Goal: Information Seeking & Learning: Find contact information

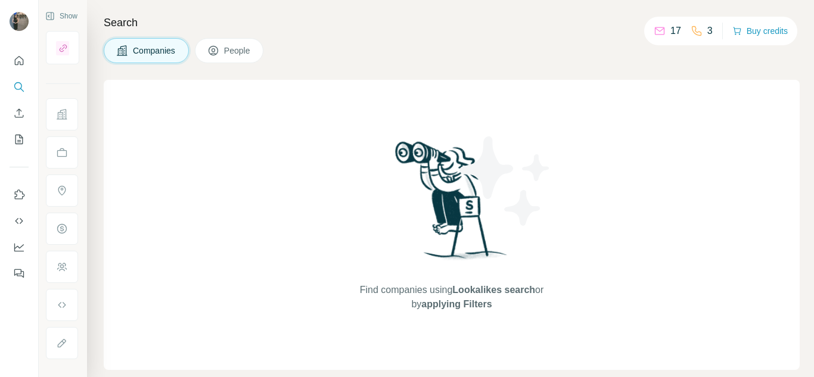
click at [138, 57] on button "Companies" at bounding box center [146, 50] width 85 height 25
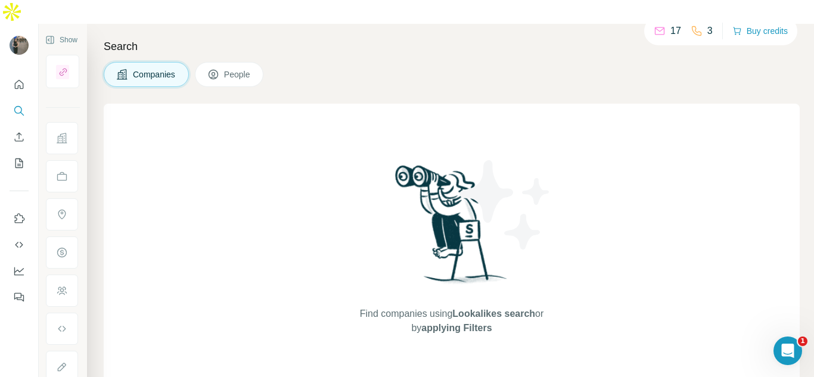
click at [163, 69] on span "Companies" at bounding box center [155, 75] width 44 height 12
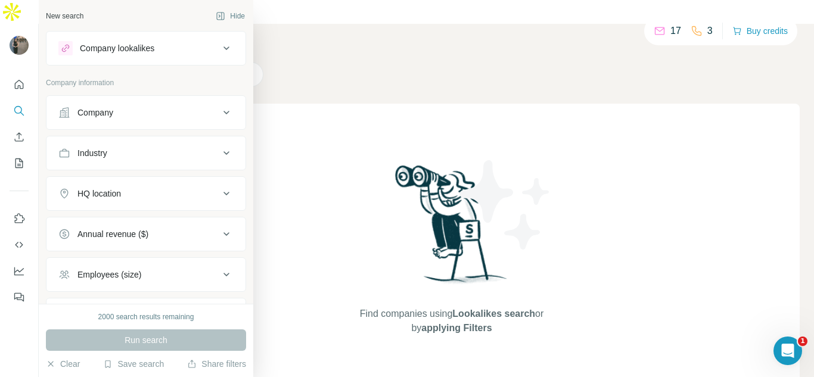
click at [101, 121] on button "Company" at bounding box center [145, 112] width 199 height 29
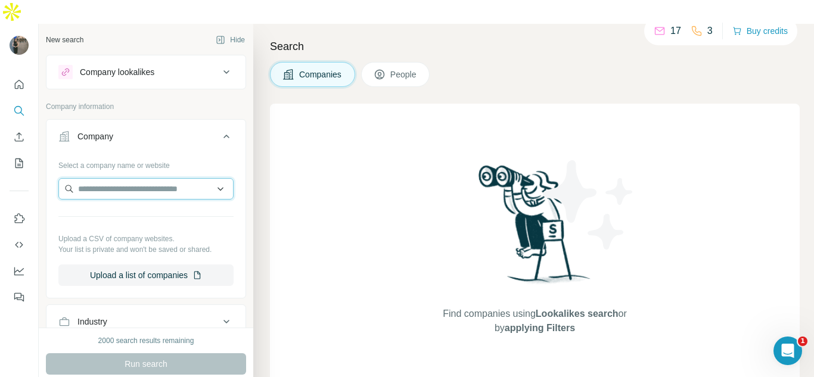
click at [104, 178] on input "text" at bounding box center [145, 188] width 175 height 21
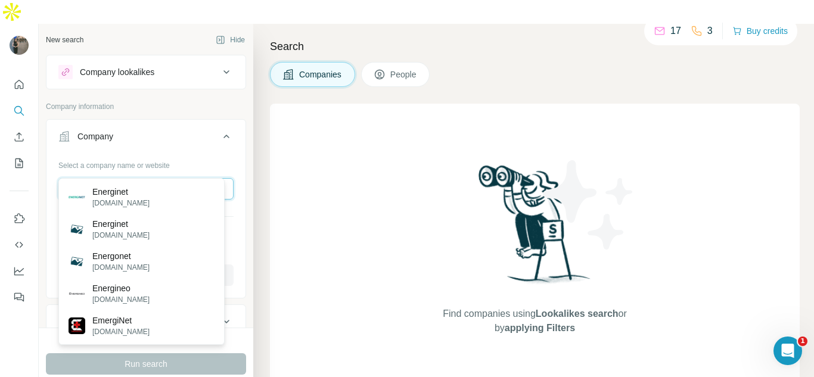
type input "*********"
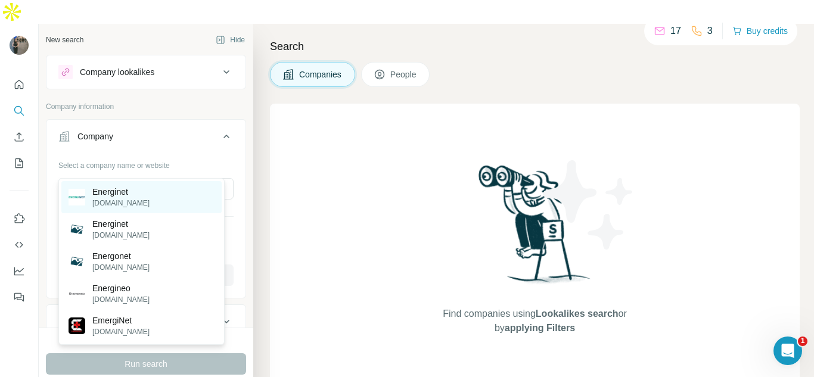
click at [108, 198] on p "[DOMAIN_NAME]" at bounding box center [120, 203] width 57 height 11
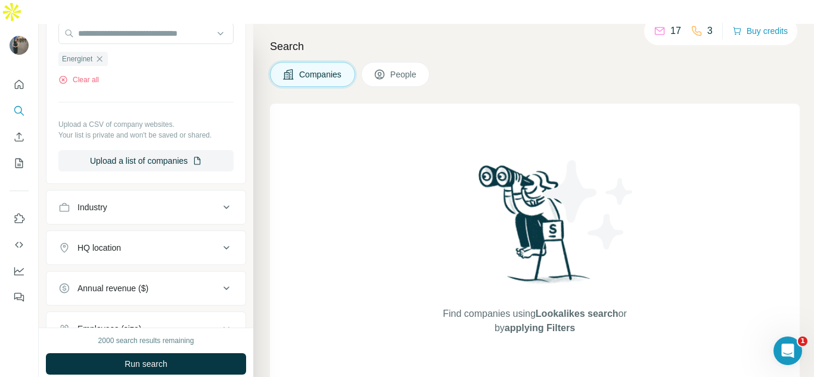
scroll to position [160, 0]
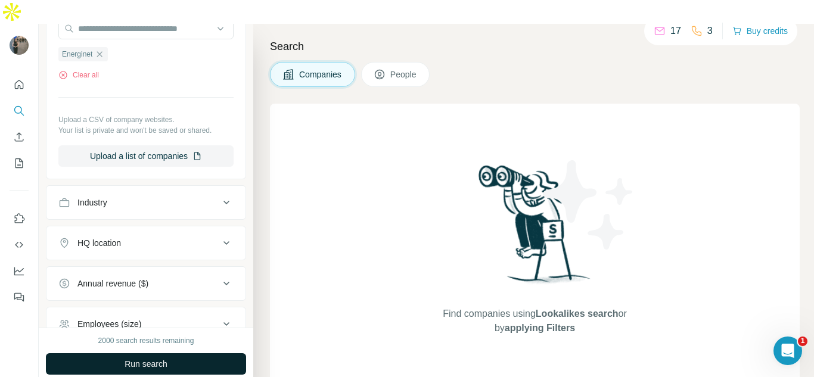
click at [146, 353] on button "Run search" at bounding box center [146, 363] width 200 height 21
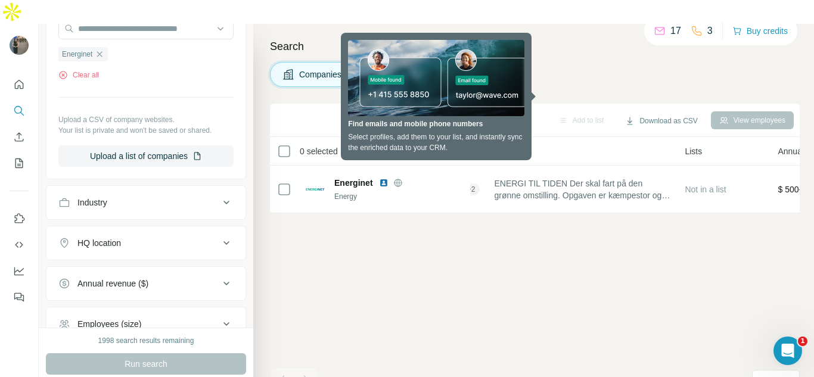
scroll to position [0, 0]
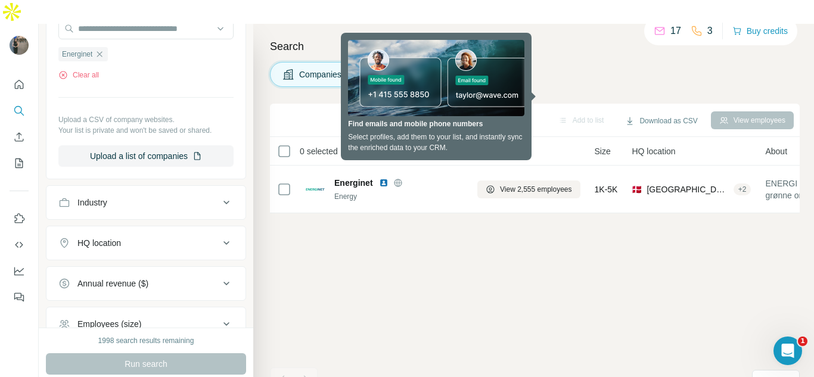
click at [517, 24] on div "Search Companies People Add to list Download as CSV View employees 0 selected C…" at bounding box center [533, 212] width 561 height 377
click at [377, 293] on div "Add to list Download as CSV View employees 0 selected Companies Employees Size …" at bounding box center [535, 252] width 530 height 297
click at [565, 284] on div "Add to list Download as CSV View employees 0 selected Companies Employees Size …" at bounding box center [535, 252] width 530 height 297
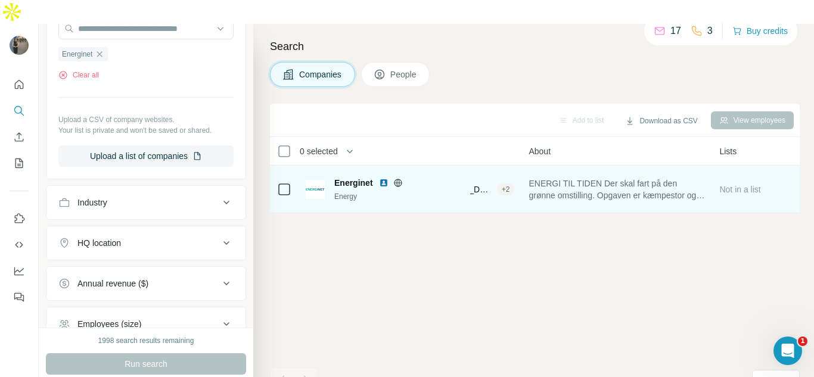
scroll to position [0, 238]
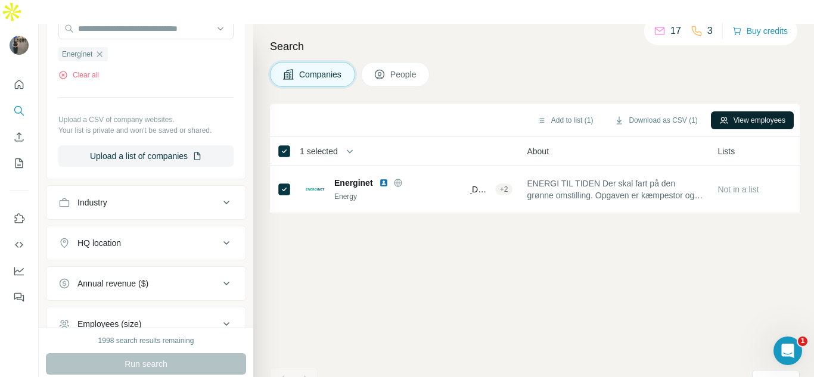
click at [736, 111] on button "View employees" at bounding box center [752, 120] width 83 height 18
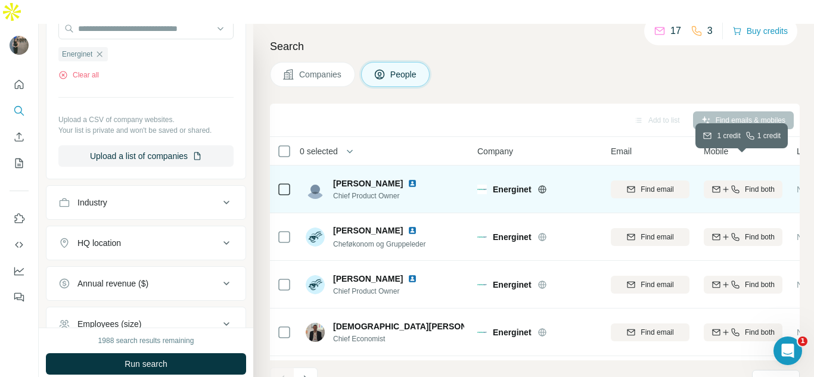
click at [749, 184] on span "Find both" at bounding box center [760, 189] width 30 height 11
